Goal: Task Accomplishment & Management: Use online tool/utility

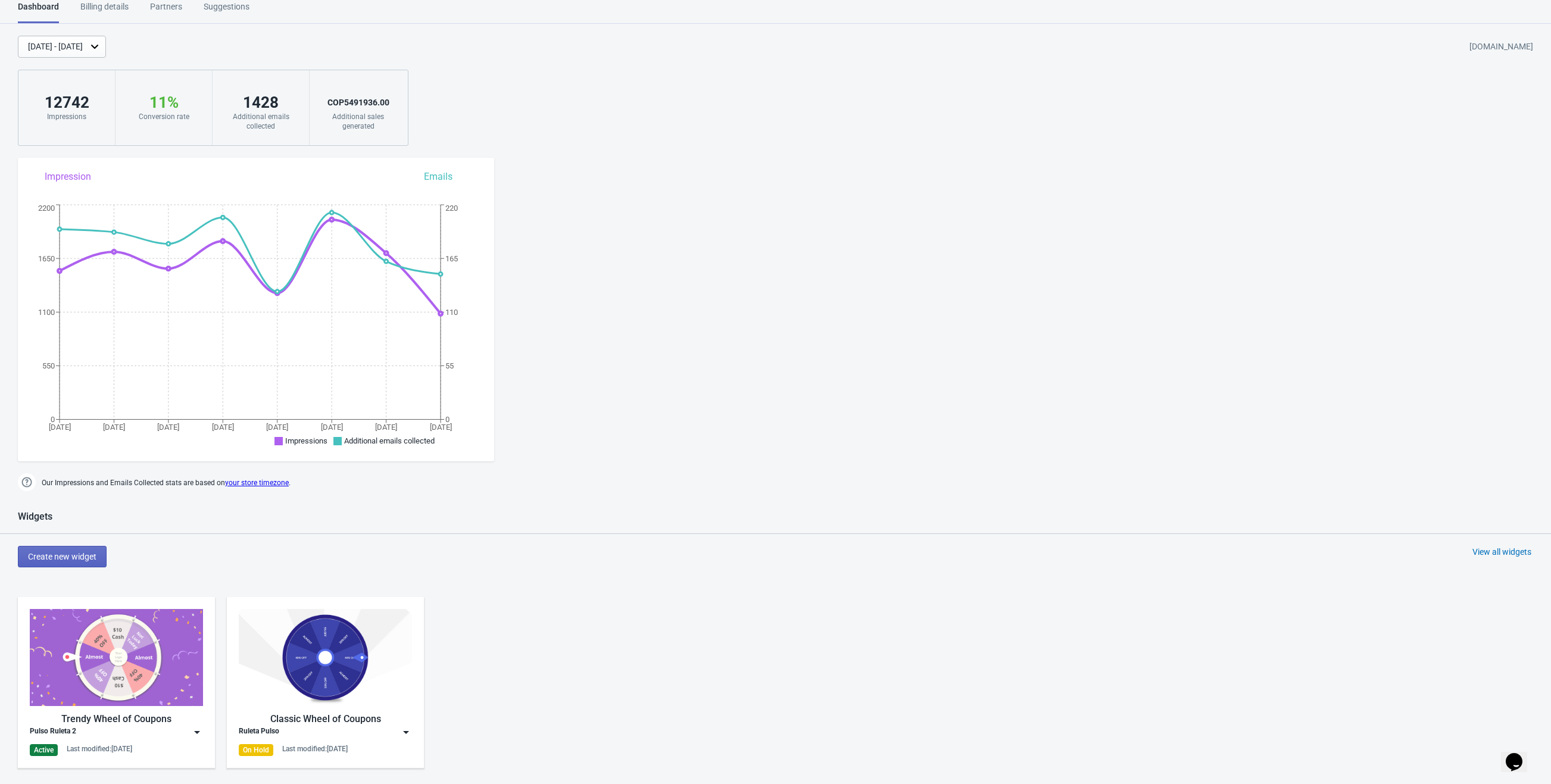
scroll to position [13, 0]
click at [83, 43] on div "[DATE] - [DATE]" at bounding box center [55, 45] width 55 height 13
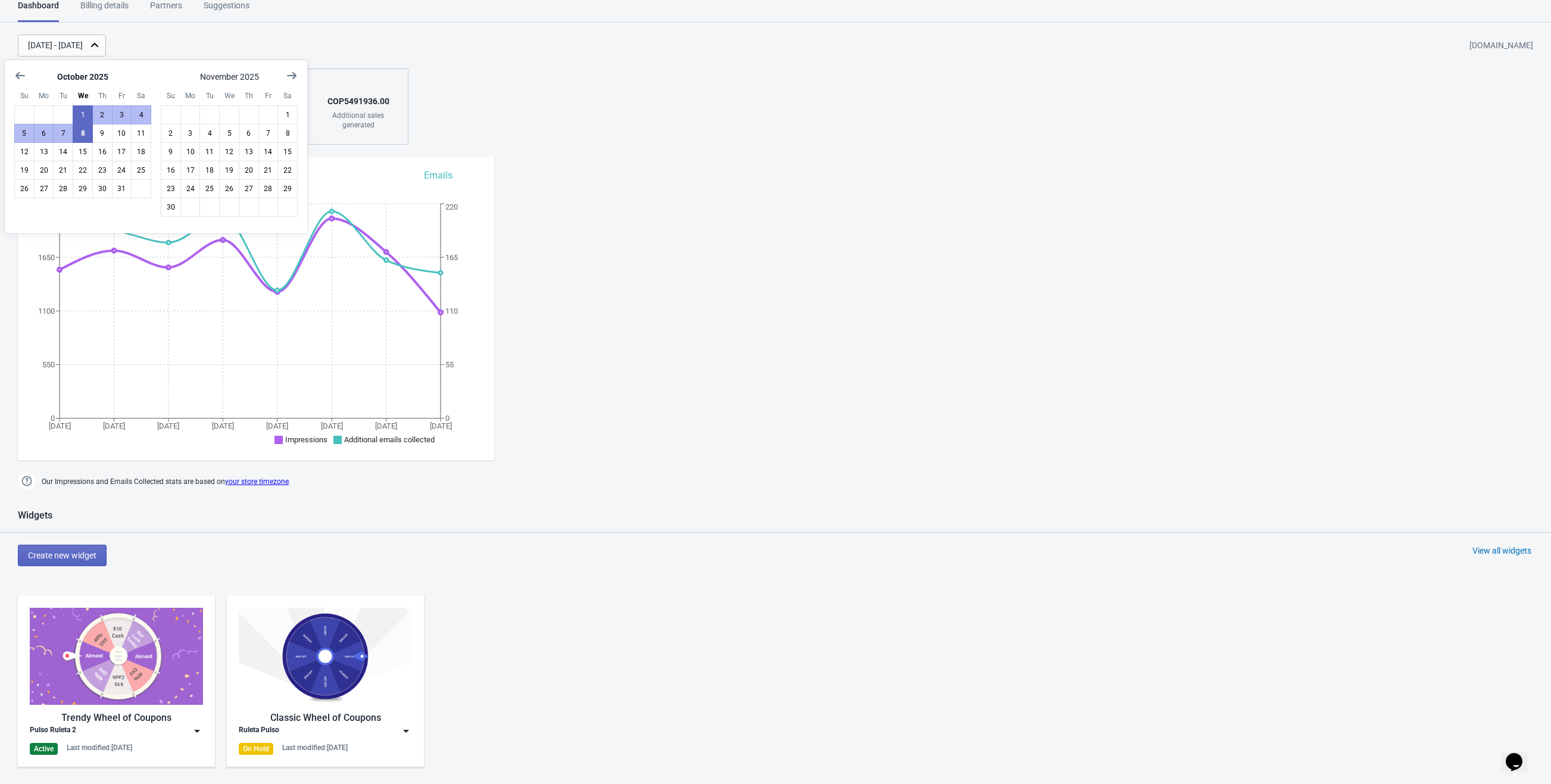
click at [486, 122] on div "[DATE] - [DATE] [DOMAIN_NAME] 12742 Impressions 11 % Your Tada Widget has a con…" at bounding box center [776, 89] width 1551 height 110
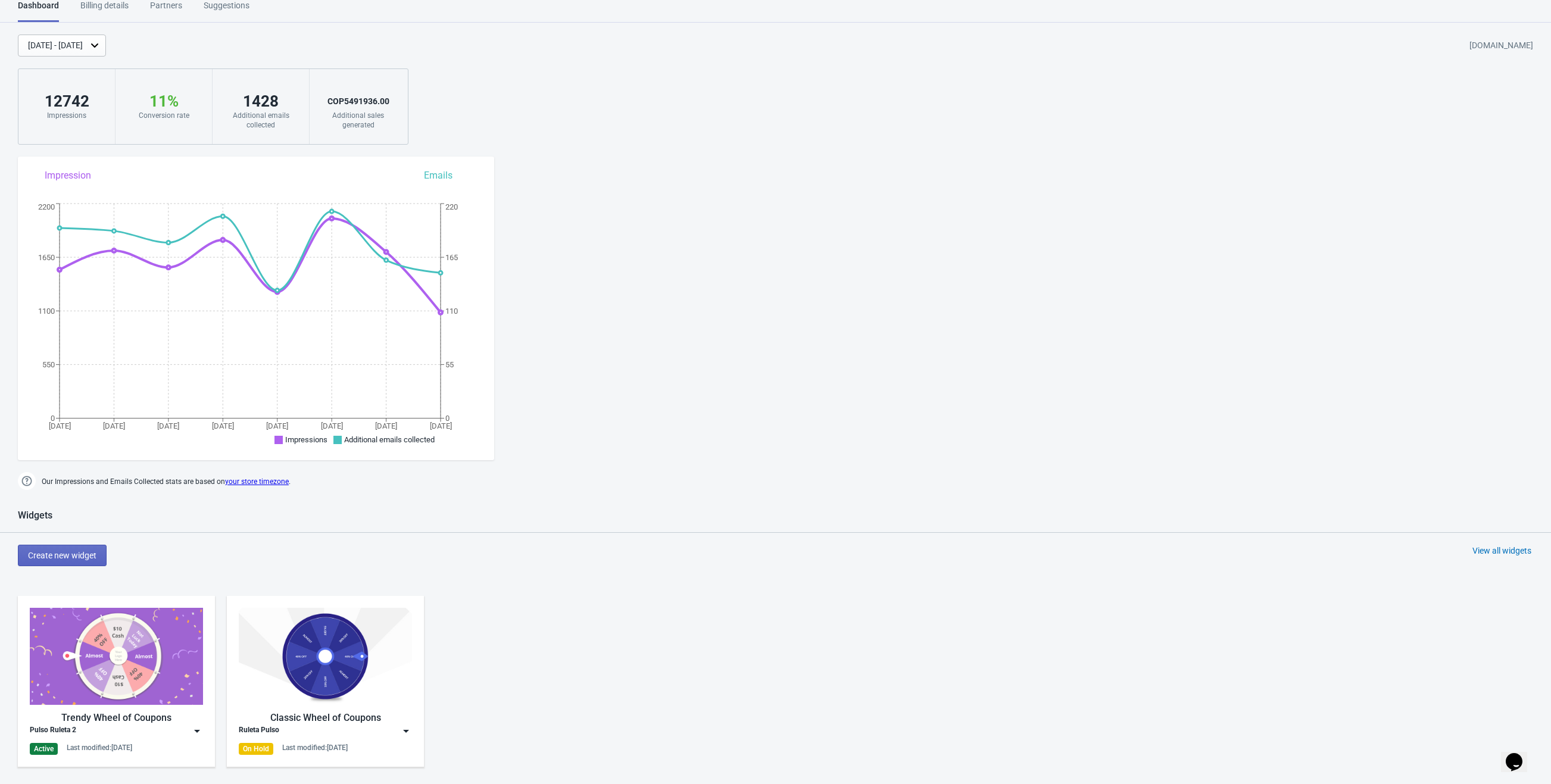
click at [537, 167] on div "Dashboard Billing details Partners Suggestions Dashboard Billing details Partne…" at bounding box center [776, 624] width 1551 height 1250
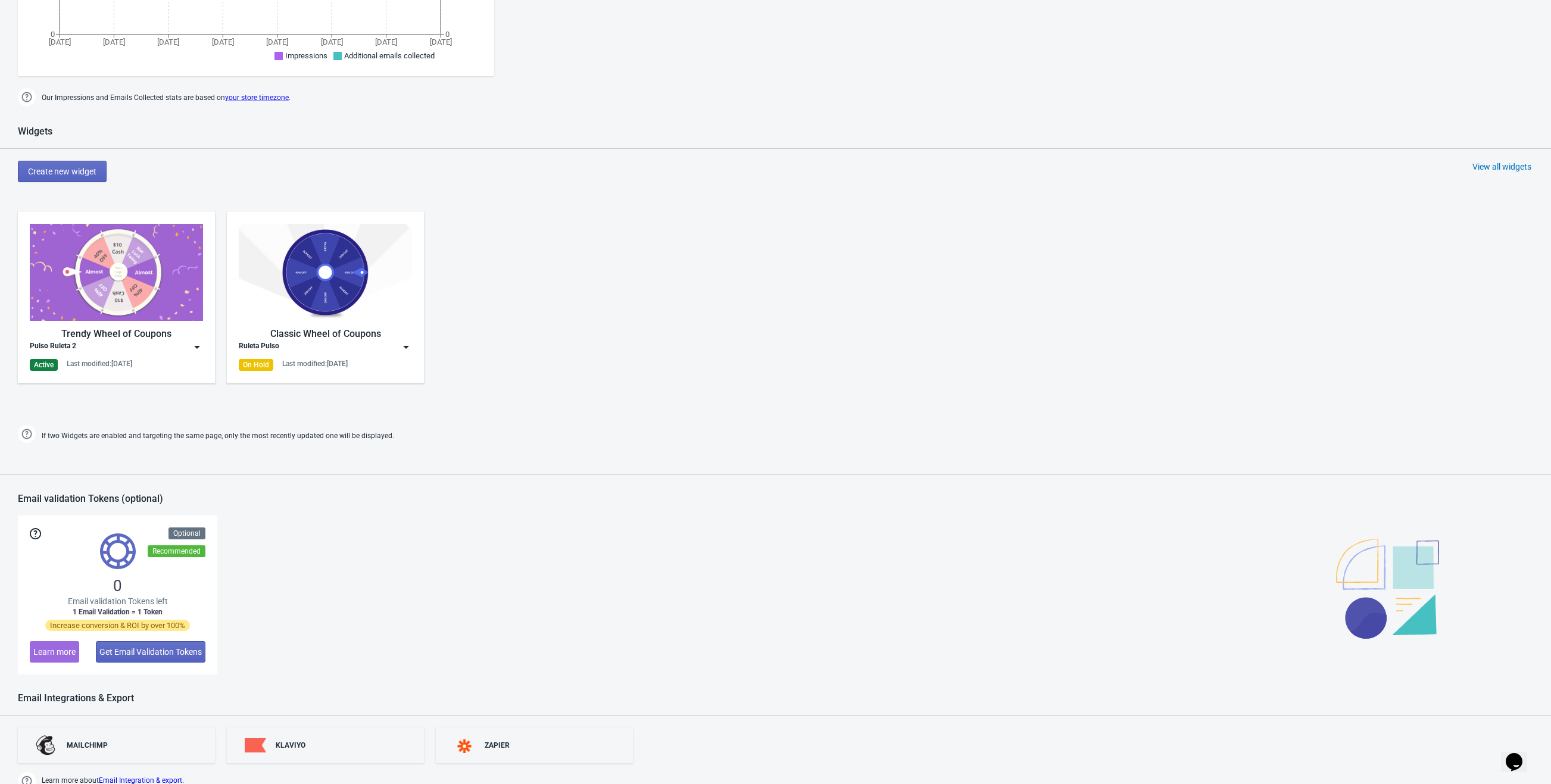
scroll to position [480, 0]
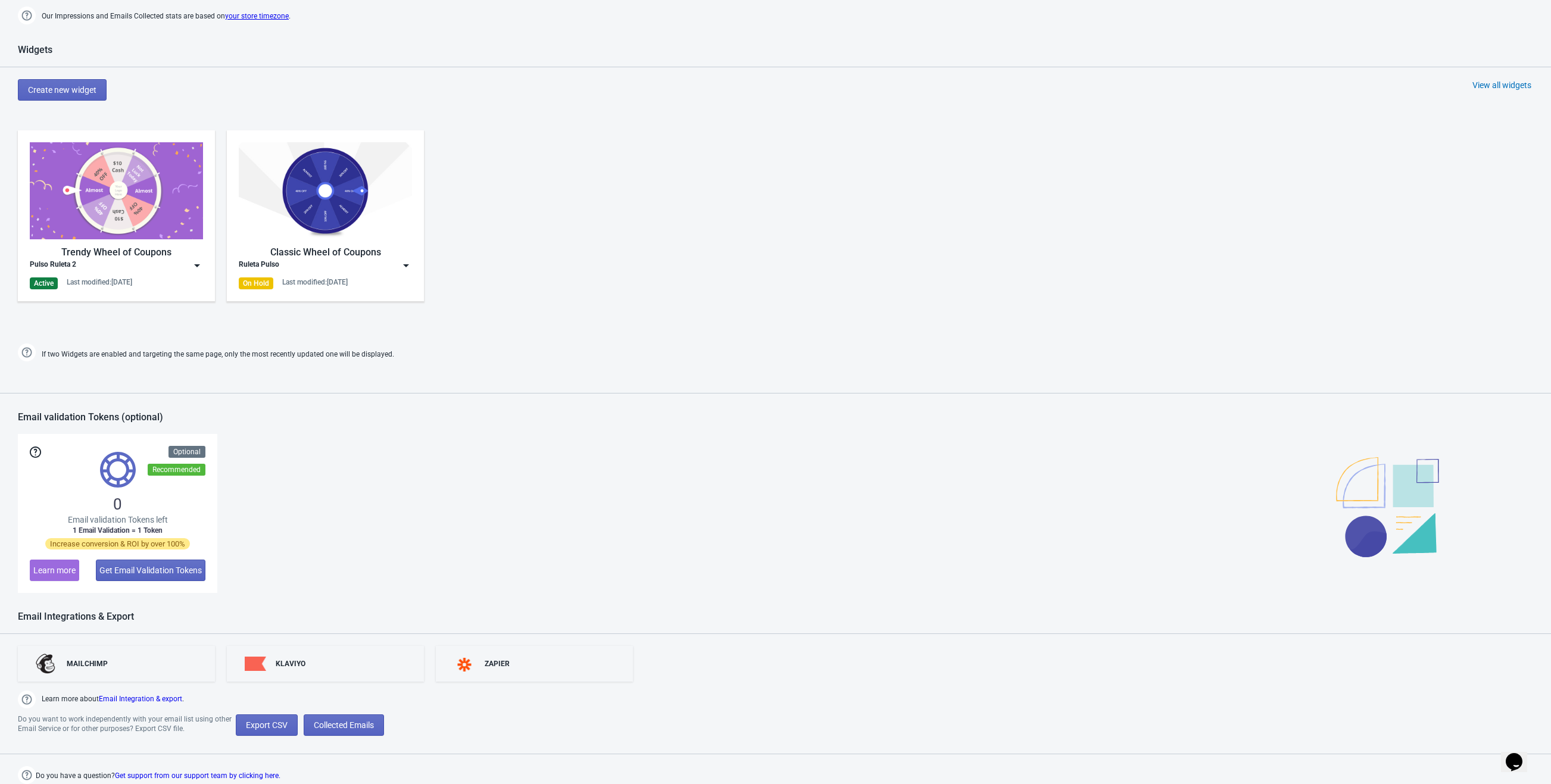
click at [189, 263] on div "Pulso Ruleta 2" at bounding box center [116, 265] width 174 height 12
click at [126, 298] on button "Edit" at bounding box center [116, 292] width 174 height 25
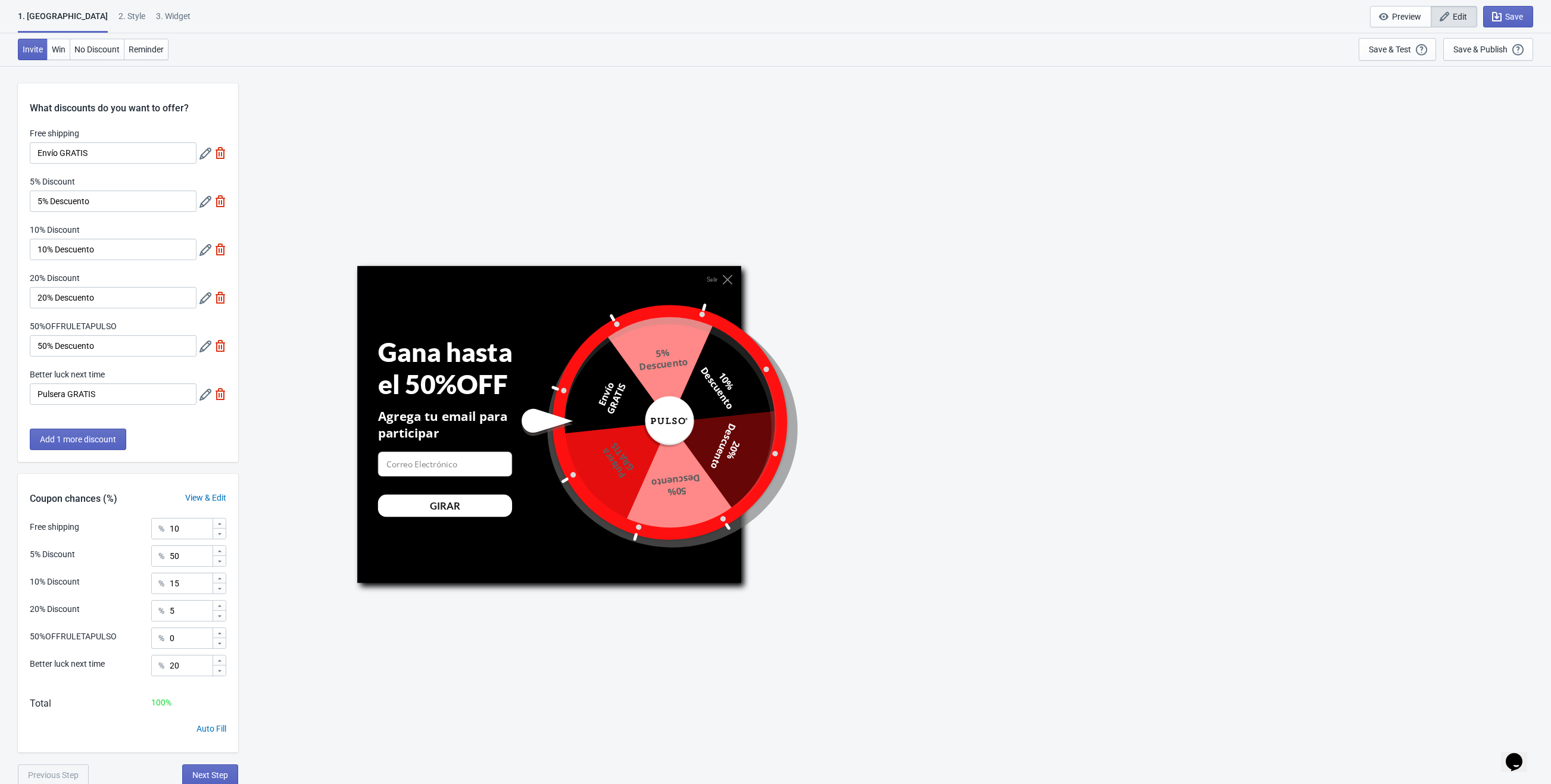
click at [119, 14] on div "2 . Style" at bounding box center [132, 21] width 27 height 21
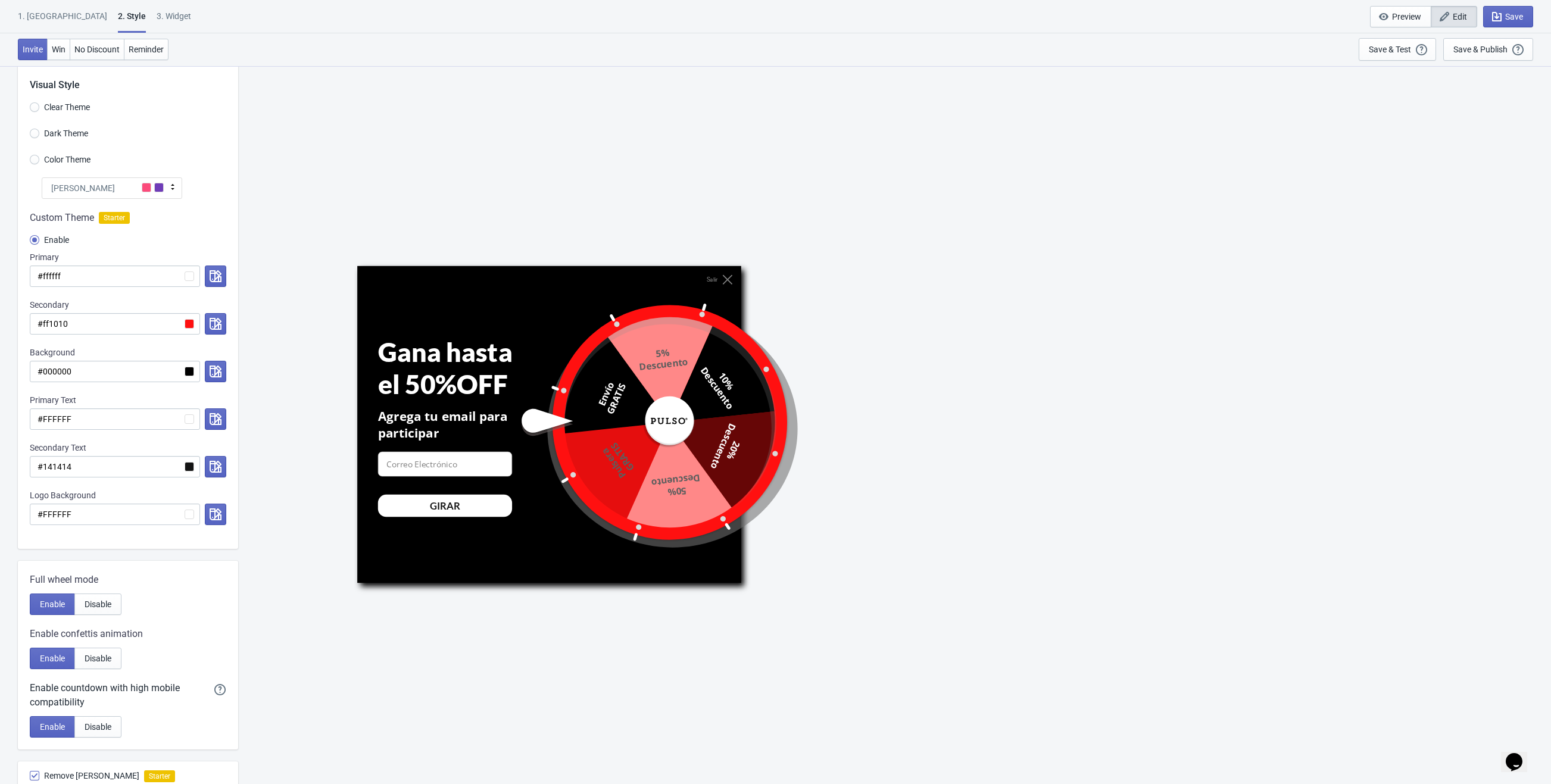
scroll to position [272, 0]
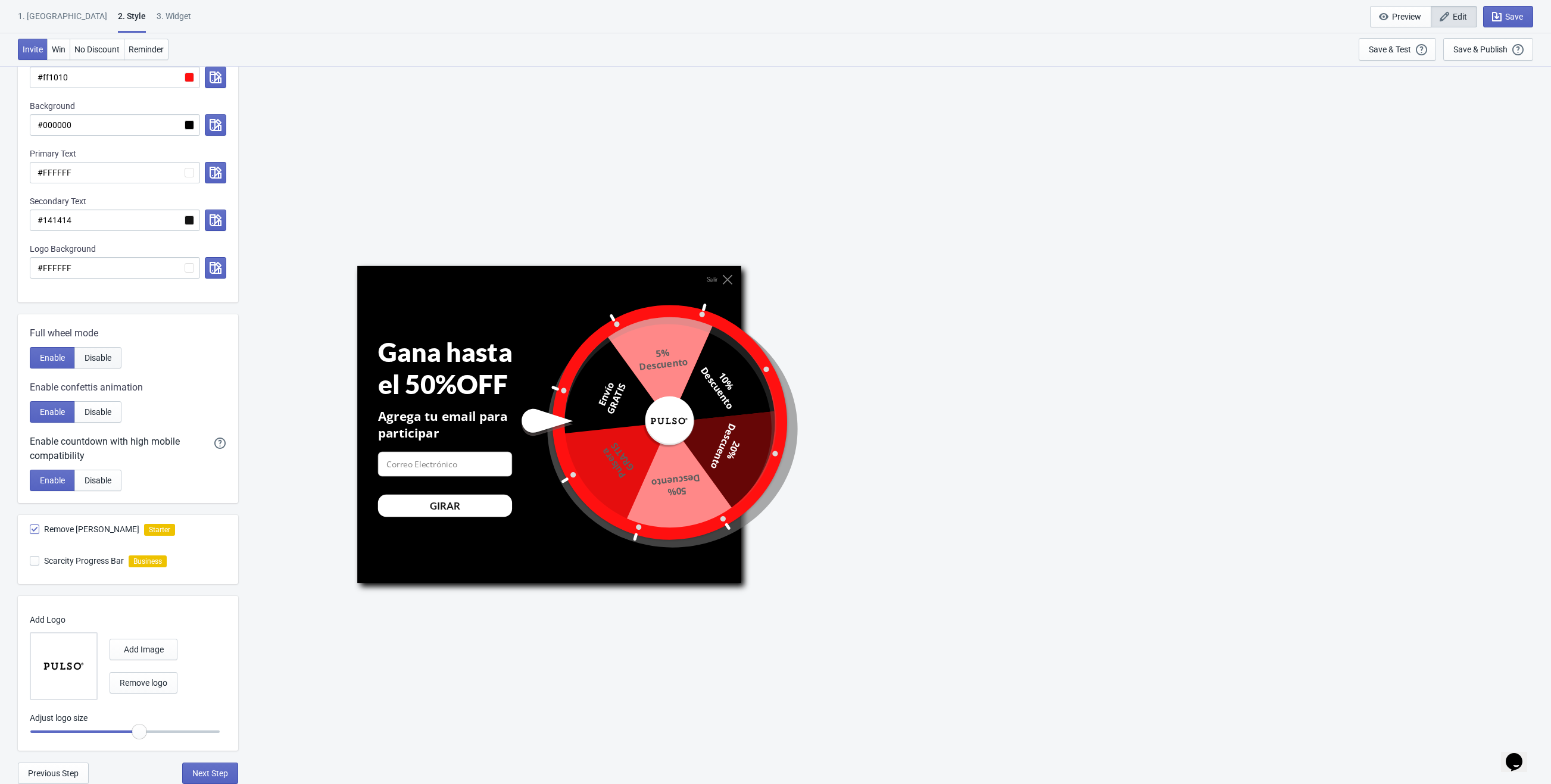
click at [110, 362] on span "Disable" at bounding box center [98, 357] width 27 height 10
click at [53, 362] on span "Enable" at bounding box center [52, 357] width 25 height 10
click at [104, 409] on span "Disable" at bounding box center [98, 412] width 27 height 10
click at [93, 476] on span "Disable" at bounding box center [98, 481] width 27 height 10
radio input "true"
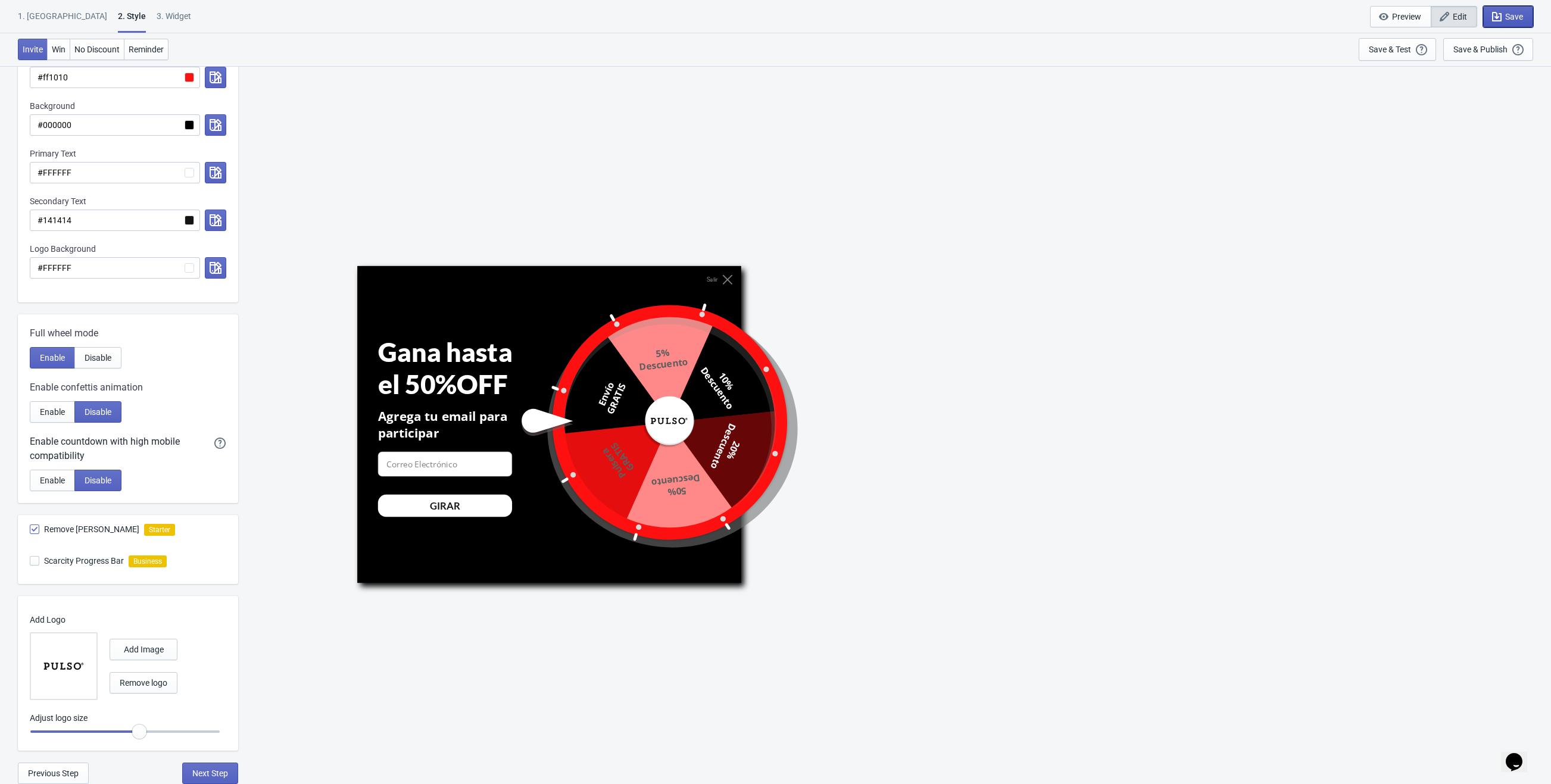
click at [1501, 15] on icon "button" at bounding box center [1497, 17] width 10 height 10
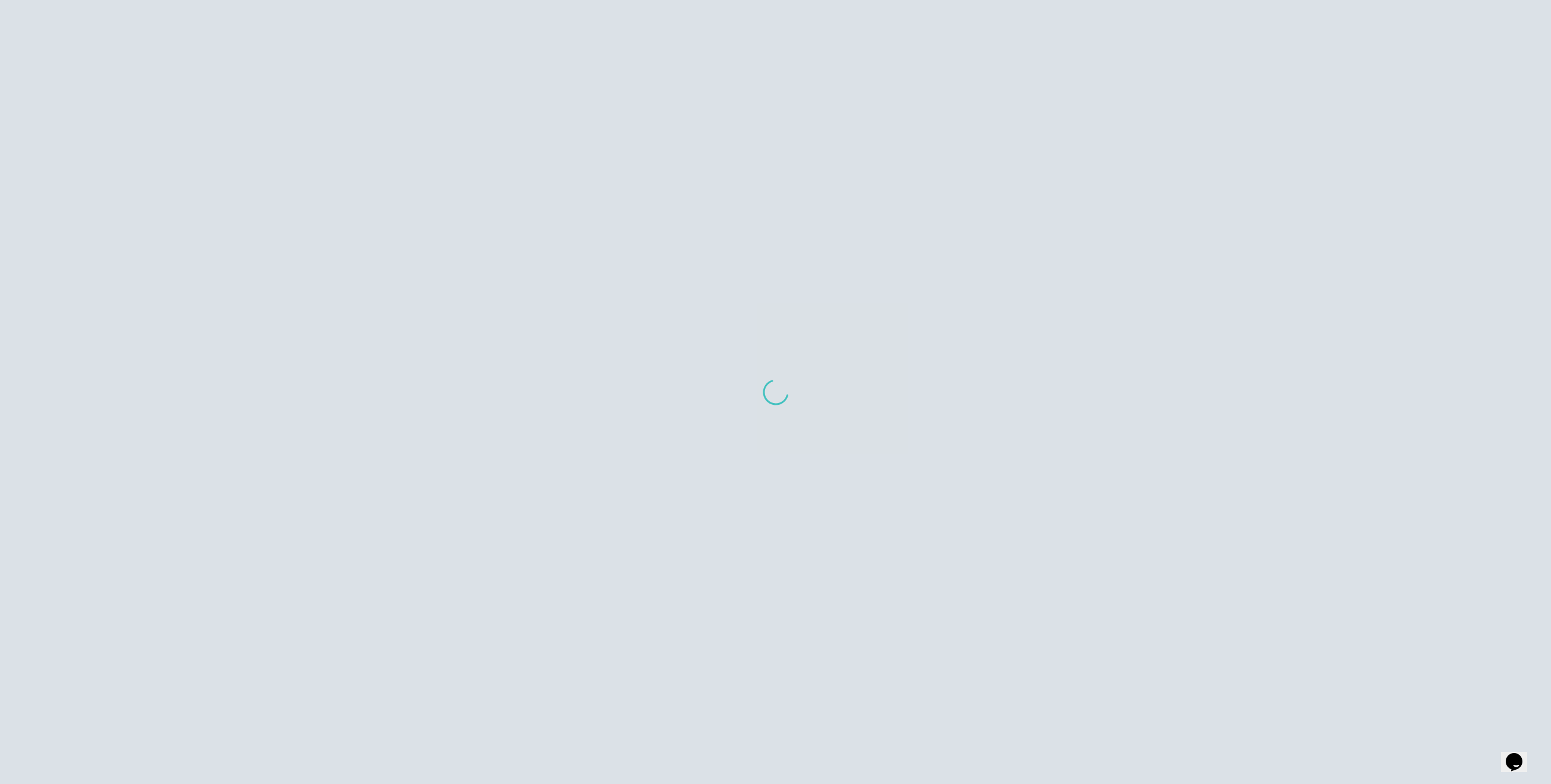
scroll to position [218, 0]
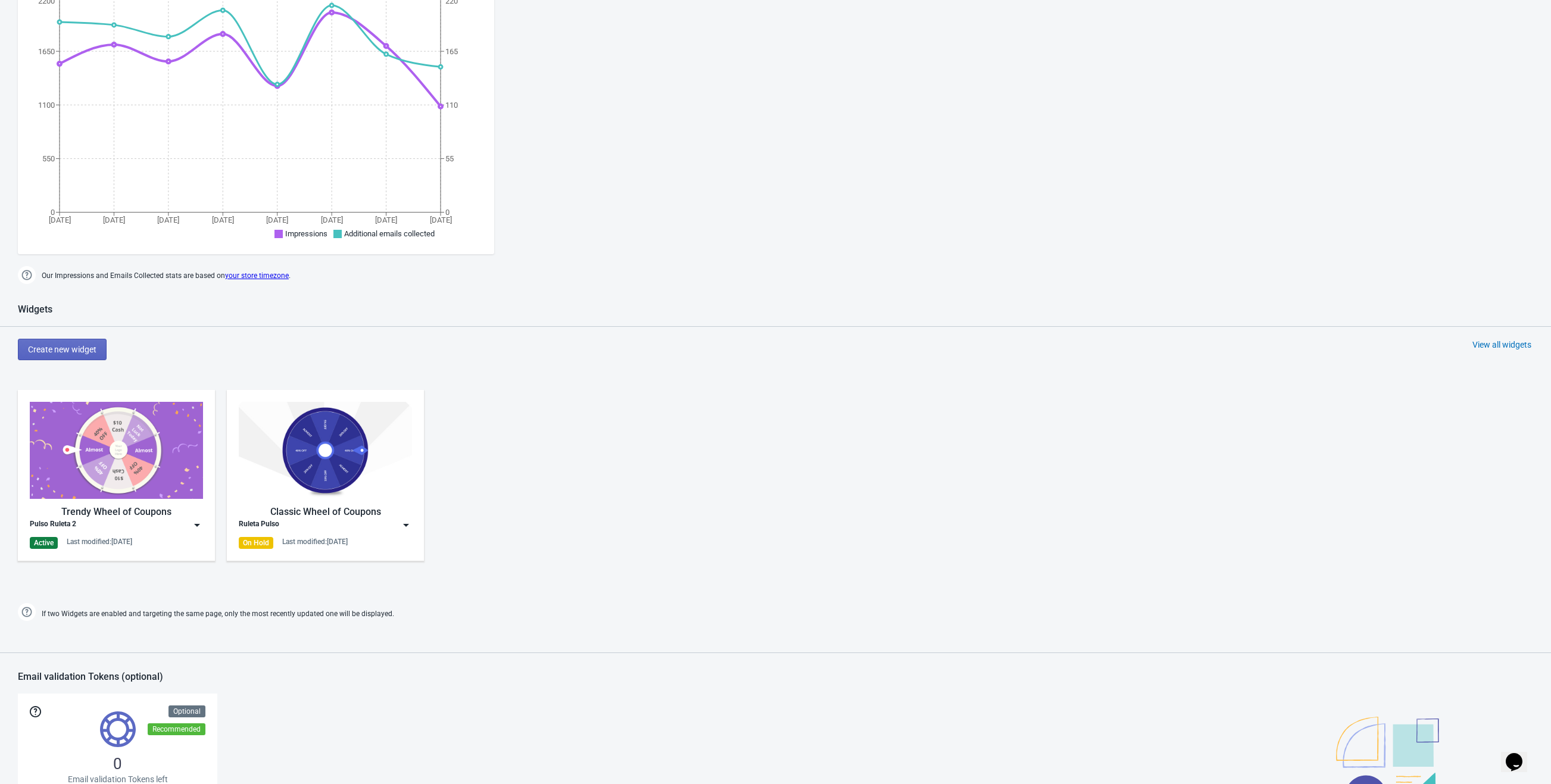
click at [186, 535] on div "Trendy Wheel of Coupons Pulso Ruleta 2 Active Last modified: [DATE]" at bounding box center [116, 475] width 174 height 147
click at [116, 553] on div "Edit" at bounding box center [127, 552] width 133 height 13
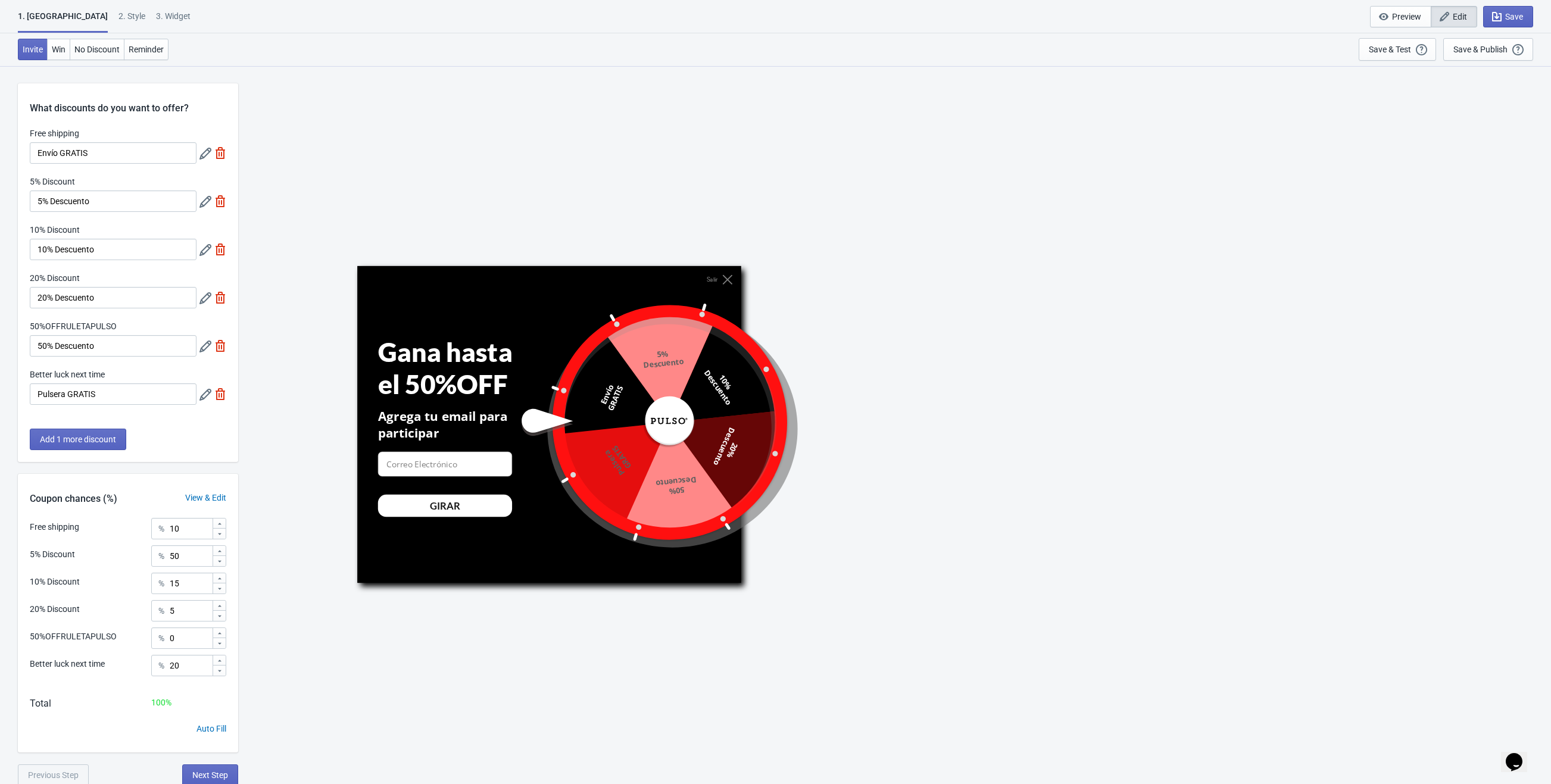
click at [119, 14] on div "2 . Style" at bounding box center [132, 21] width 27 height 21
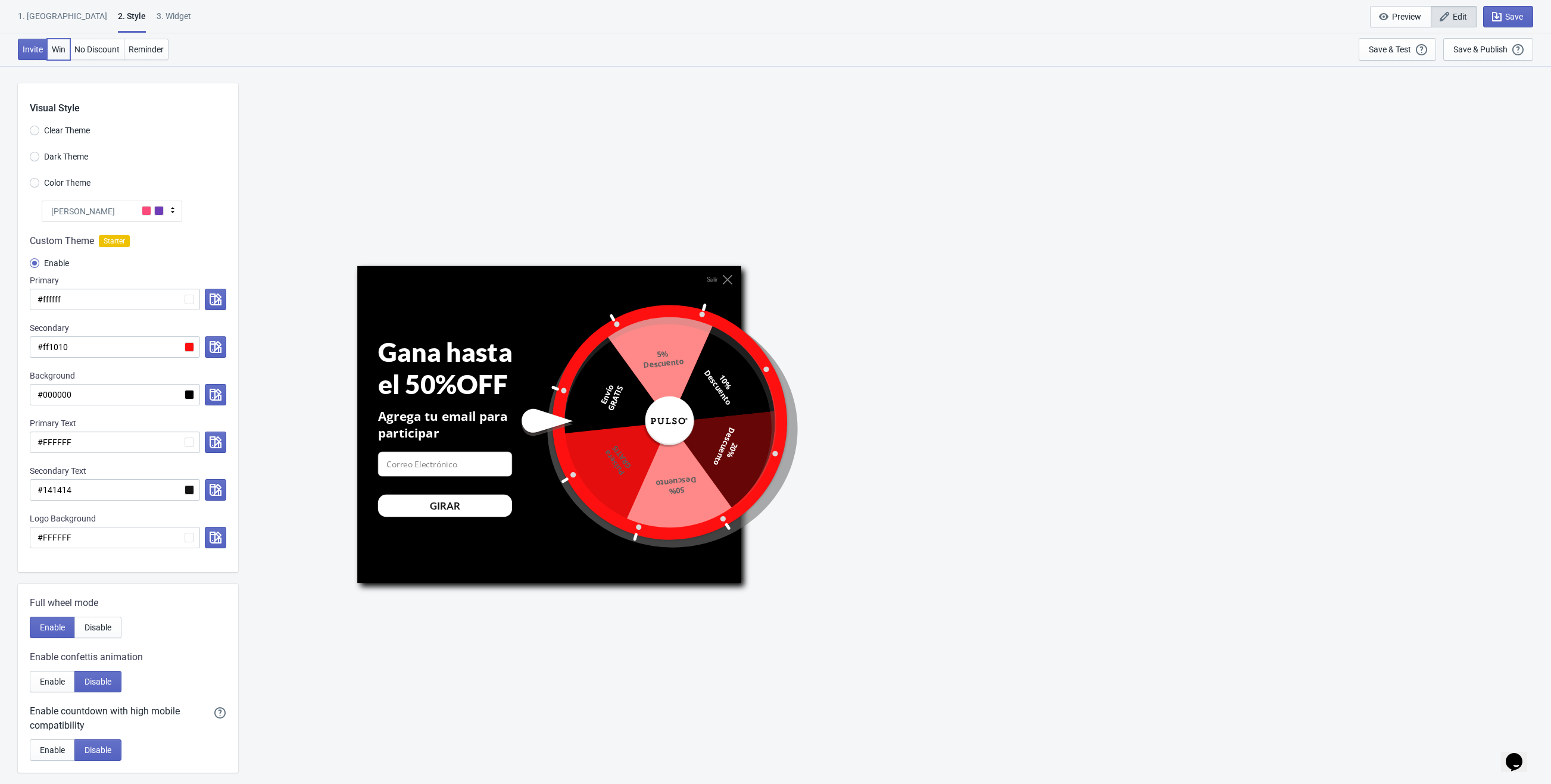
click at [59, 52] on span "Win" at bounding box center [58, 49] width 14 height 10
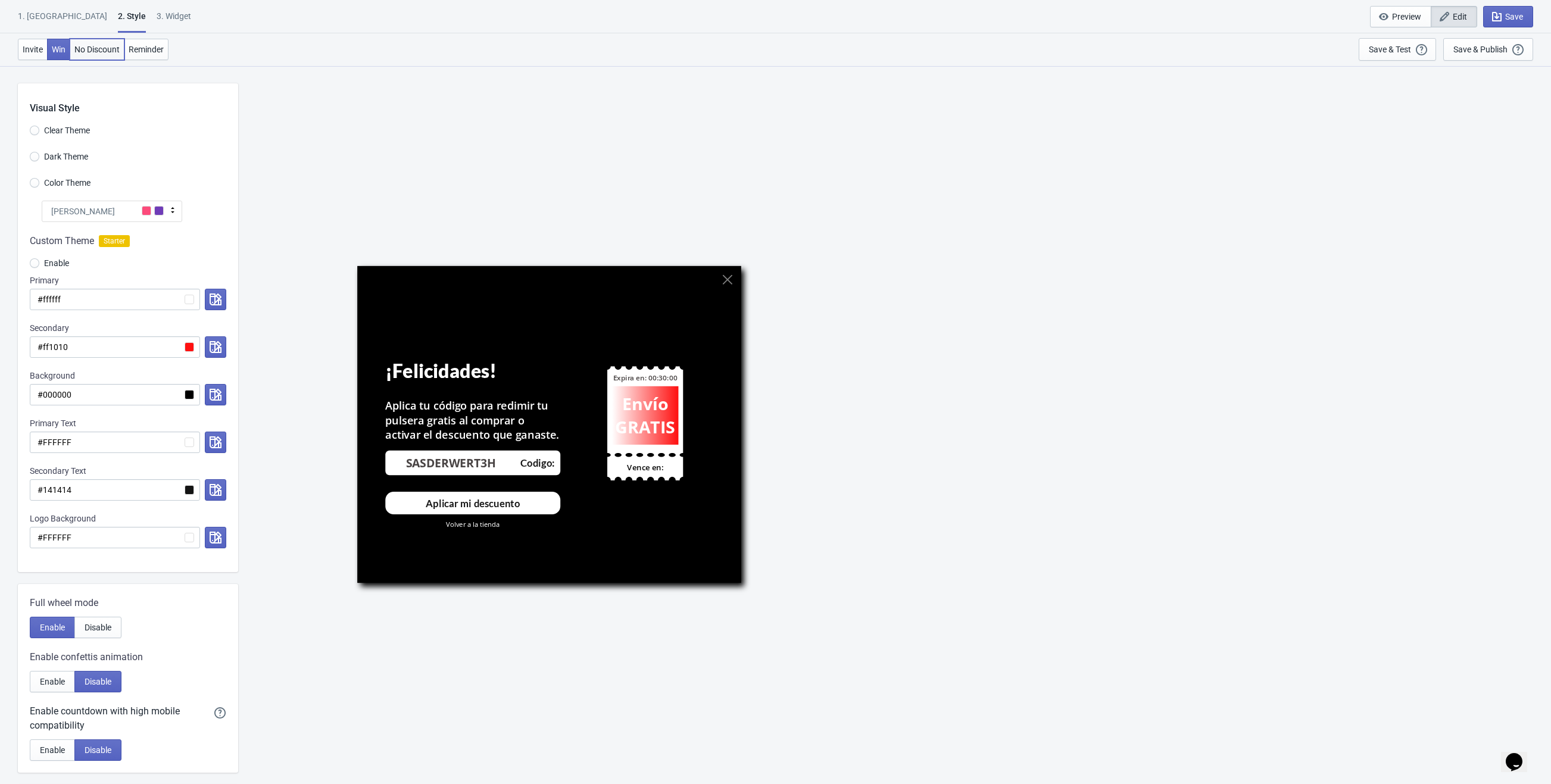
click at [95, 52] on span "No Discount" at bounding box center [96, 49] width 45 height 10
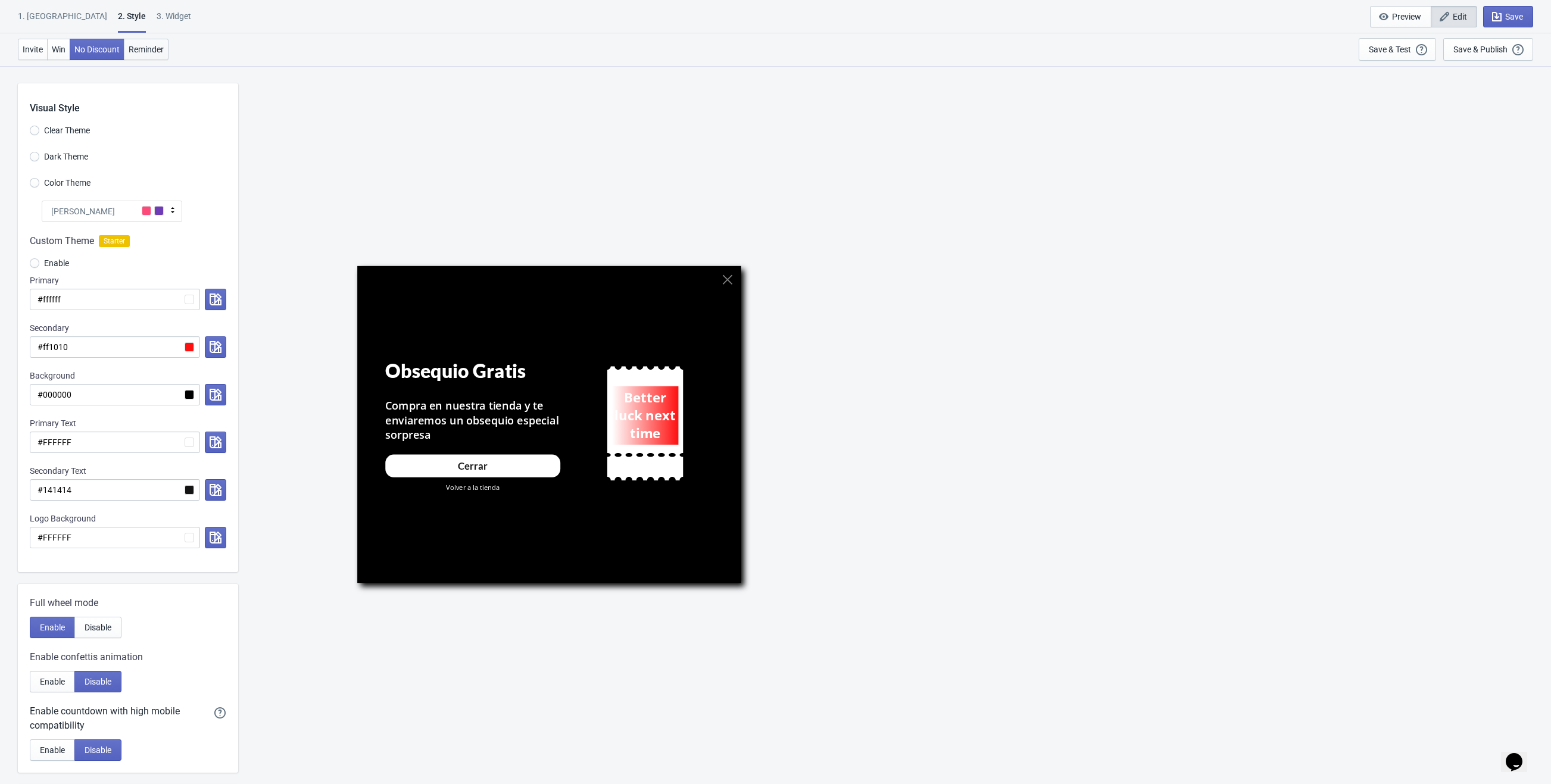
click at [154, 53] on span "Reminder" at bounding box center [147, 49] width 35 height 10
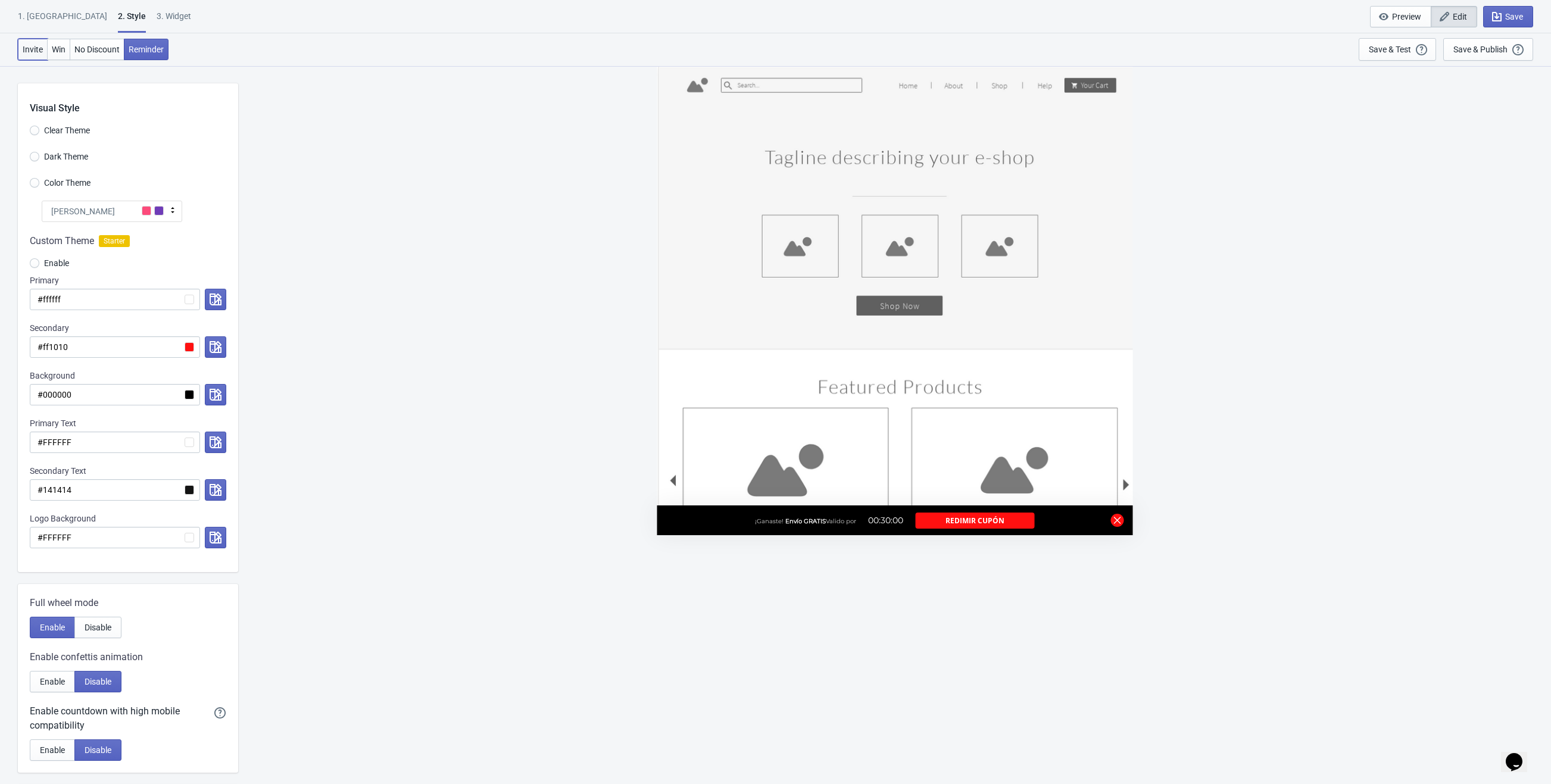
click at [33, 48] on span "Invite" at bounding box center [32, 49] width 20 height 10
radio input "true"
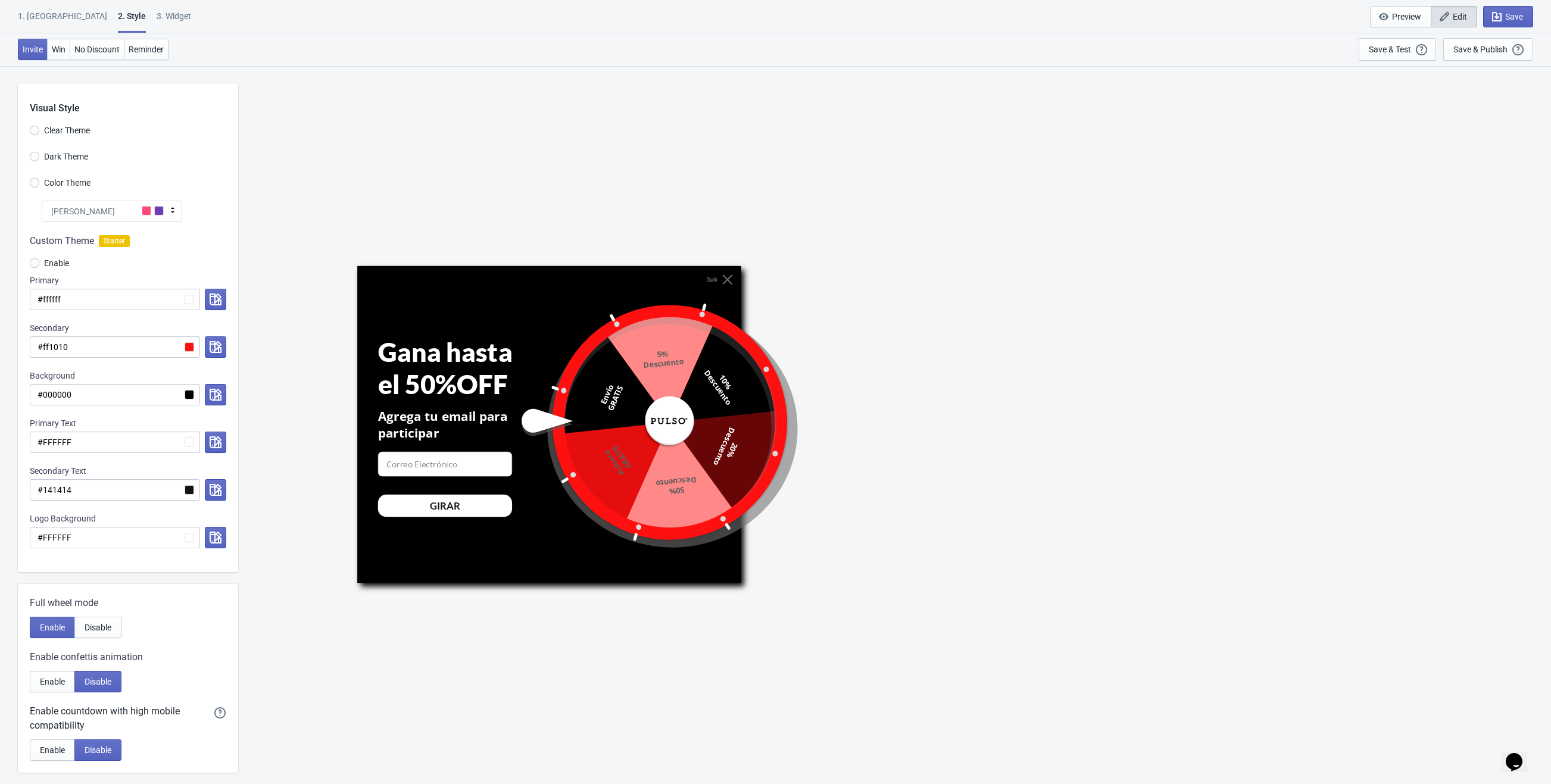
click at [157, 19] on div "3. Widget" at bounding box center [174, 21] width 34 height 21
select select "once"
select select "middle_left"
select select "1"
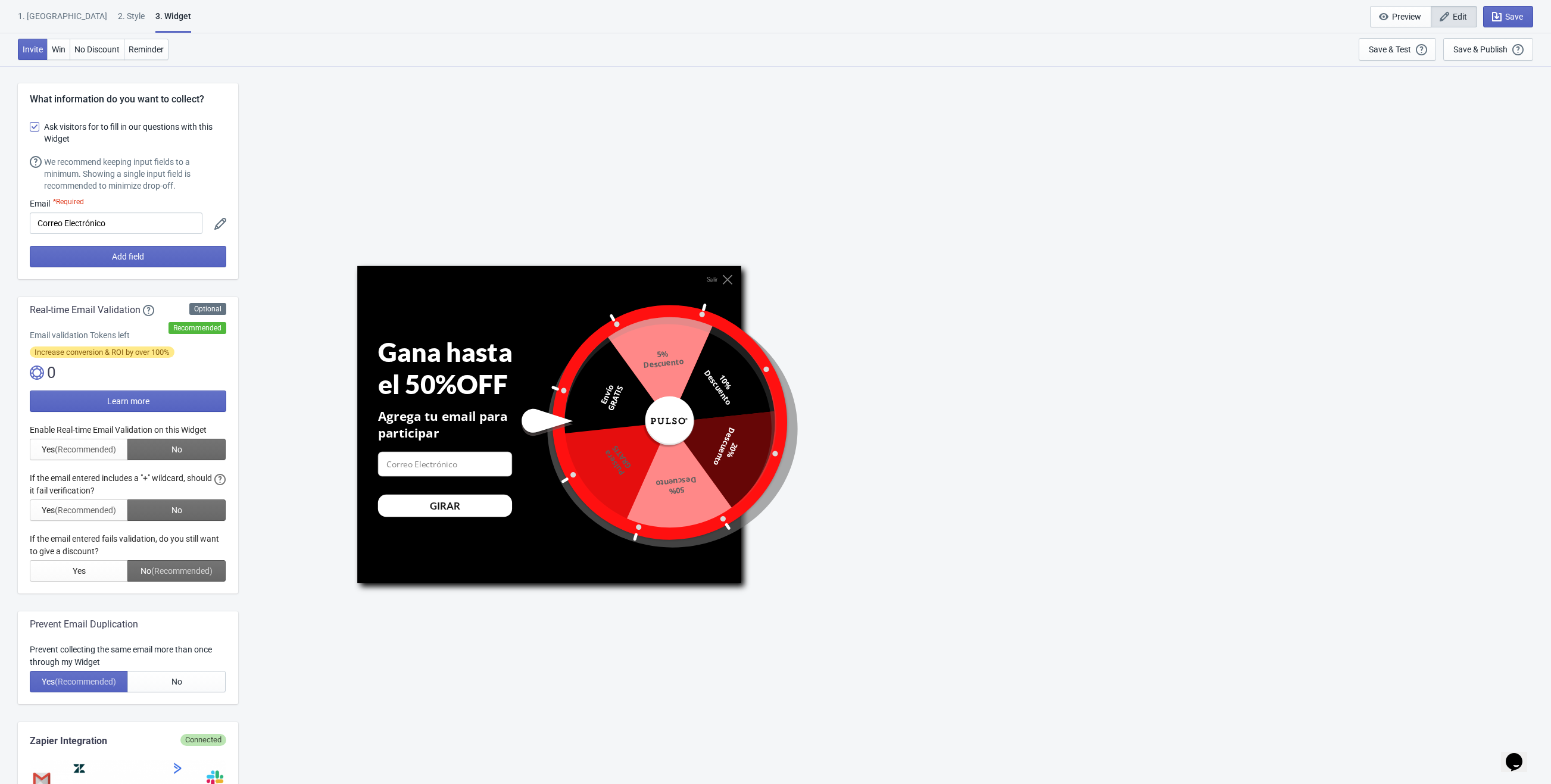
click at [49, 13] on div "1. [GEOGRAPHIC_DATA]" at bounding box center [62, 21] width 89 height 21
